Goal: Information Seeking & Learning: Check status

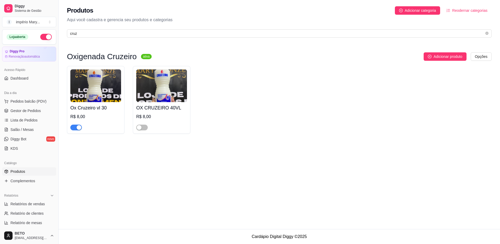
click at [485, 33] on icon "close-circle" at bounding box center [486, 33] width 3 height 3
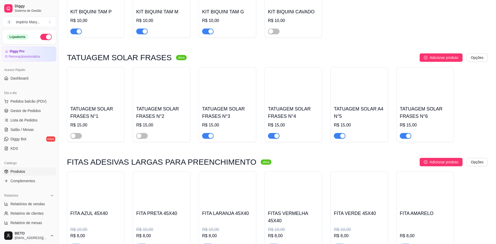
scroll to position [7947, 0]
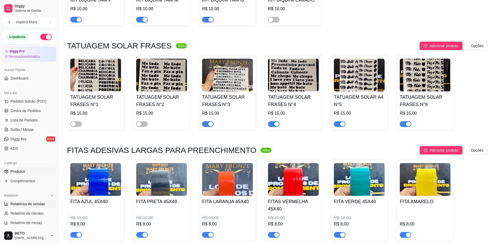
click at [21, 206] on span "Relatórios de vendas" at bounding box center [27, 203] width 35 height 5
select select "ALL"
select select "0"
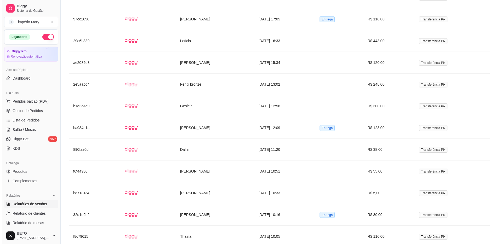
scroll to position [643, 0]
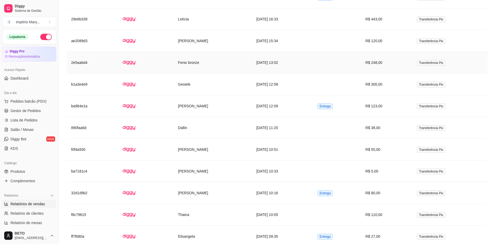
click at [325, 52] on td at bounding box center [337, 63] width 48 height 22
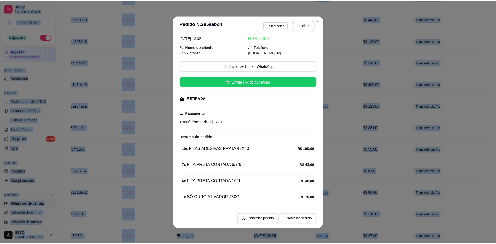
scroll to position [0, 0]
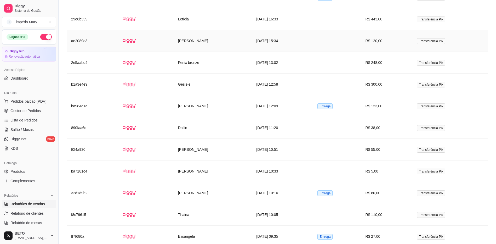
click at [204, 34] on td "[PERSON_NAME]" at bounding box center [213, 41] width 78 height 22
click at [205, 34] on div "Horário do pedido [DATE] 15:34 Status do pedido FINALIZADO Nome do cliente Ewel…" at bounding box center [248, 122] width 154 height 178
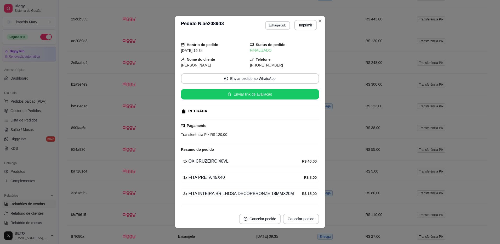
drag, startPoint x: 204, startPoint y: 34, endPoint x: 249, endPoint y: 66, distance: 55.5
click at [250, 66] on span "[PHONE_NUMBER]" at bounding box center [266, 65] width 33 height 4
drag, startPoint x: 249, startPoint y: 66, endPoint x: 273, endPoint y: 72, distance: 24.5
click at [273, 72] on div "Horário do pedido [DATE] 15:34 Status do pedido FINALIZADO Nome do cliente Ewel…" at bounding box center [250, 122] width 138 height 171
copy div "21) [PHONE_NUMBER] Enviar pedido ao WhatsApp Enviar link de avaliação"
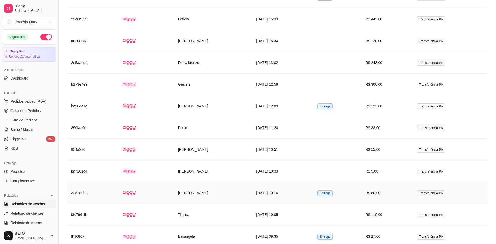
click at [181, 182] on td "[PERSON_NAME]" at bounding box center [213, 193] width 78 height 22
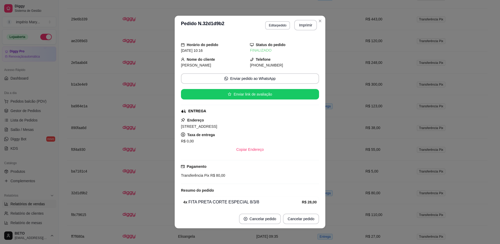
drag, startPoint x: 247, startPoint y: 65, endPoint x: 276, endPoint y: 68, distance: 29.5
click at [276, 68] on div "[PHONE_NUMBER]" at bounding box center [284, 65] width 69 height 6
copy span "24) [PHONE_NUMBER]"
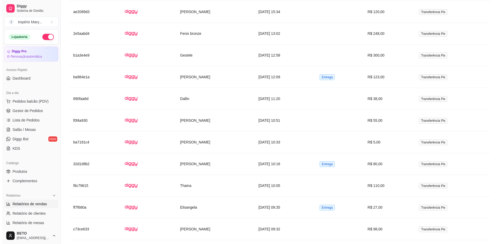
scroll to position [677, 0]
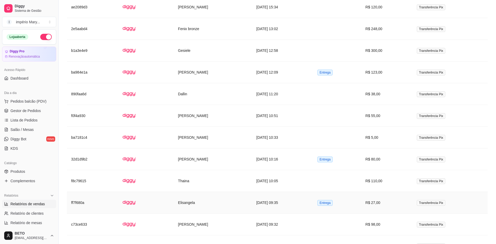
click at [230, 192] on td "Elisangela" at bounding box center [213, 203] width 78 height 22
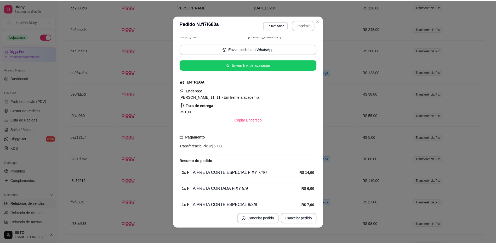
scroll to position [0, 0]
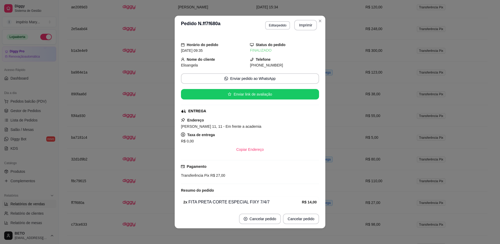
drag, startPoint x: 246, startPoint y: 66, endPoint x: 281, endPoint y: 67, distance: 34.8
click at [281, 67] on div "[PHONE_NUMBER]" at bounding box center [284, 65] width 69 height 6
copy span "[PHONE_NUMBER]"
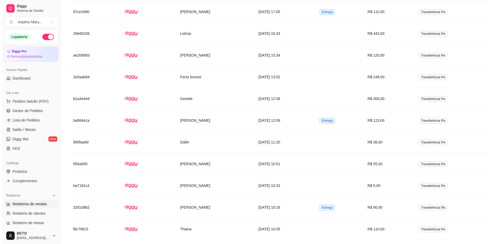
scroll to position [620, 0]
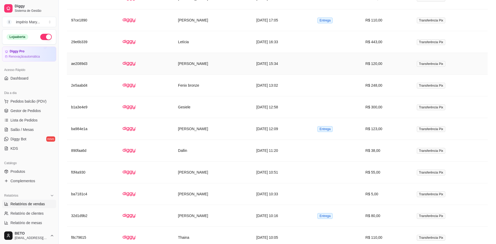
click at [271, 55] on td "[DATE] 15:34" at bounding box center [282, 64] width 61 height 22
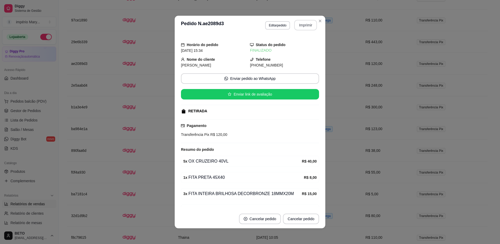
click at [308, 24] on button "Imprimir" at bounding box center [305, 25] width 23 height 10
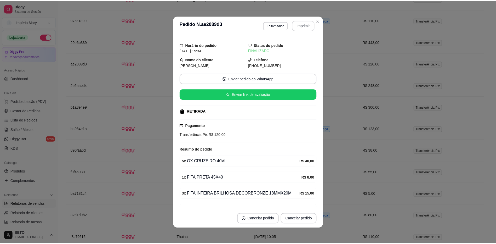
scroll to position [0, 0]
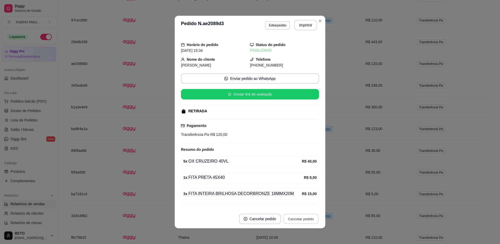
click at [302, 216] on button "Cancelar pedido" at bounding box center [300, 219] width 35 height 10
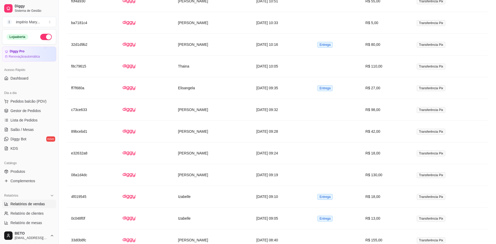
scroll to position [824, 0]
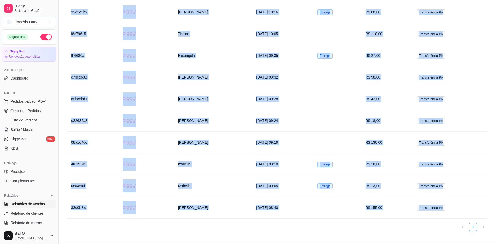
drag, startPoint x: 495, startPoint y: 206, endPoint x: 501, endPoint y: 203, distance: 6.3
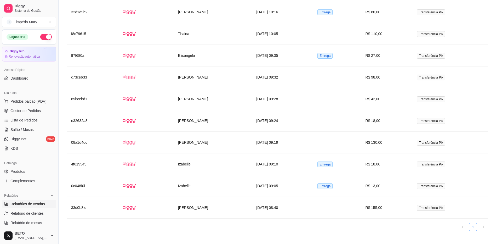
drag, startPoint x: 496, startPoint y: 204, endPoint x: 498, endPoint y: 200, distance: 4.9
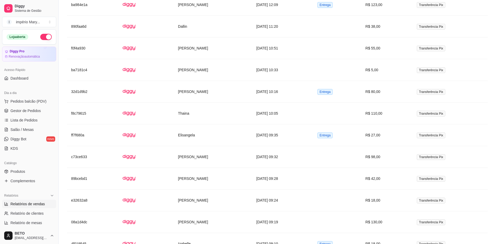
scroll to position [741, 0]
